Goal: Task Accomplishment & Management: Manage account settings

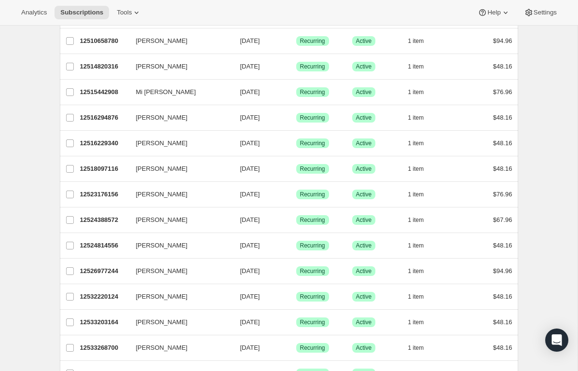
scroll to position [540, 0]
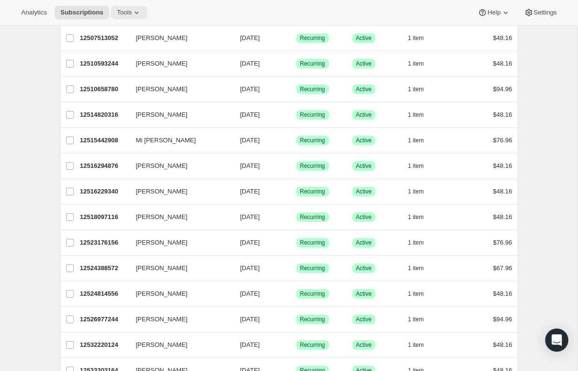
click at [125, 11] on span "Tools" at bounding box center [124, 13] width 15 height 8
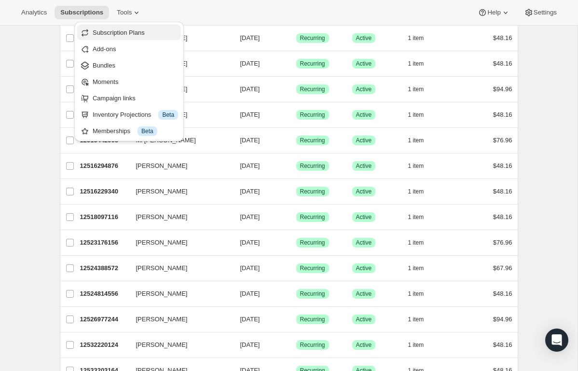
click at [119, 35] on span "Subscription Plans" at bounding box center [119, 32] width 52 height 7
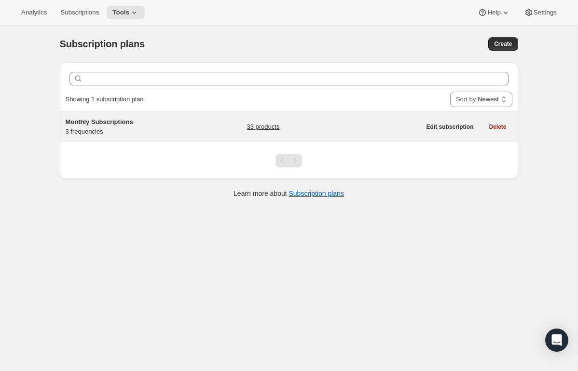
click at [250, 125] on link "33 products" at bounding box center [262, 127] width 33 height 10
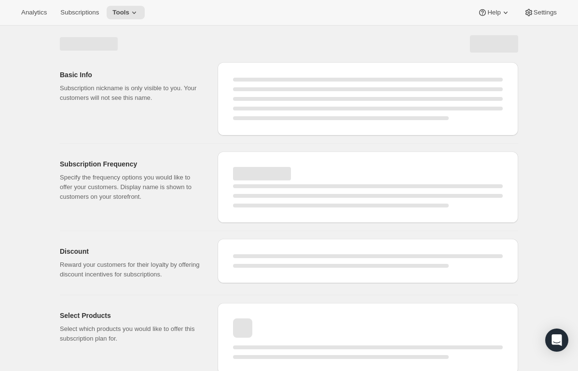
select select "WEEK"
select select "MONTH"
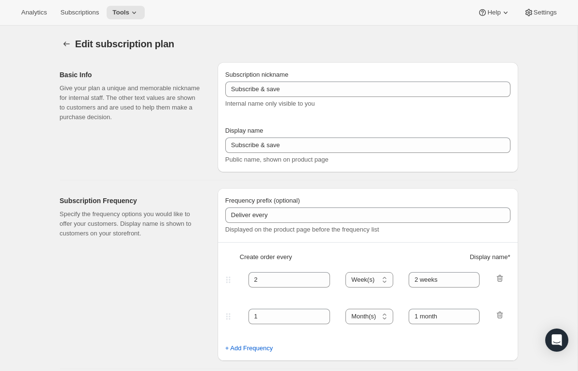
type input "Monthly Subscriptions"
type input "30"
select select "DAY"
type input "30 - Day Subscription"
type input "60"
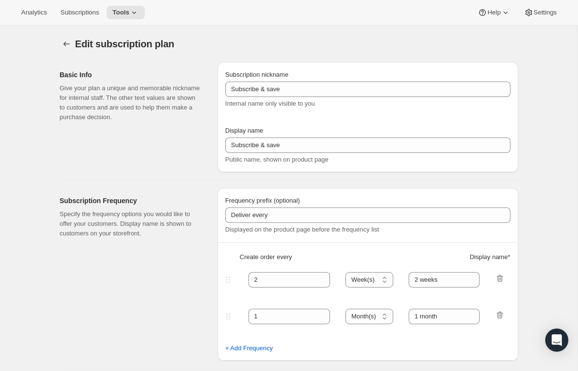
select select "DAY"
type input "60 - Day Subscription"
type input "Subscription Can Be Canceled at Anytime"
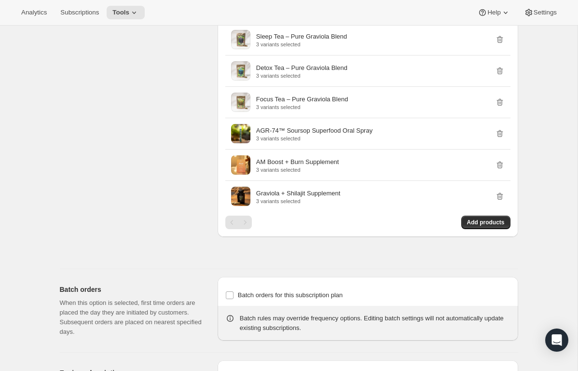
scroll to position [927, 0]
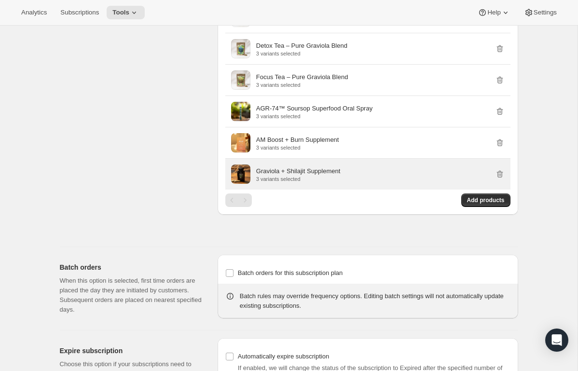
click at [296, 176] on p "Graviola + Shilajit Supplement" at bounding box center [298, 171] width 84 height 10
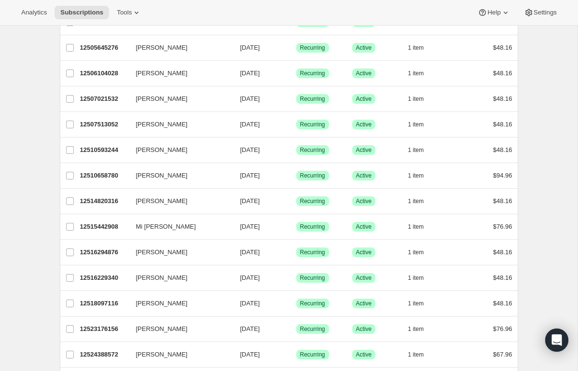
scroll to position [478, 0]
